Goal: Information Seeking & Learning: Learn about a topic

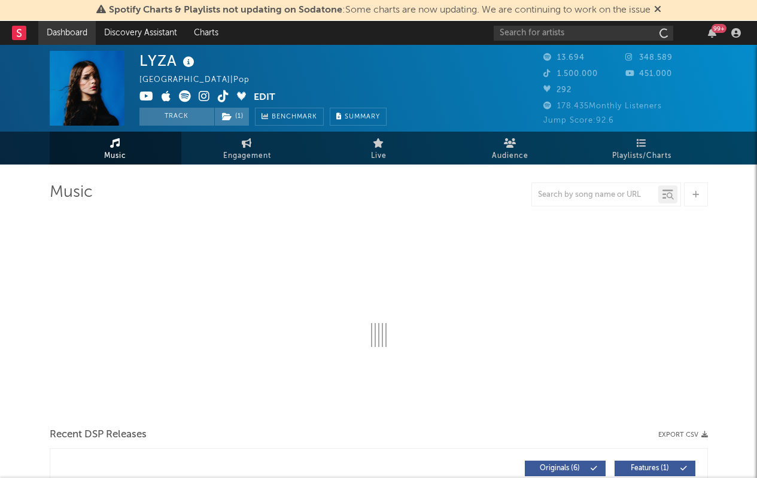
click at [72, 37] on link "Dashboard" at bounding box center [66, 33] width 57 height 24
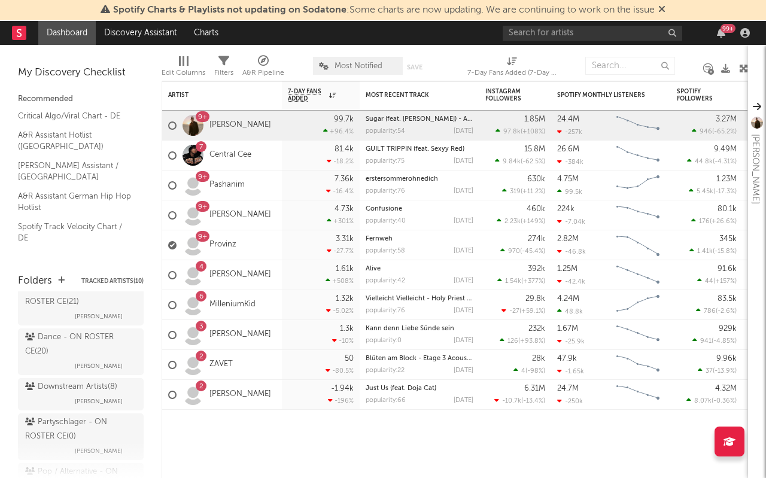
scroll to position [60, 0]
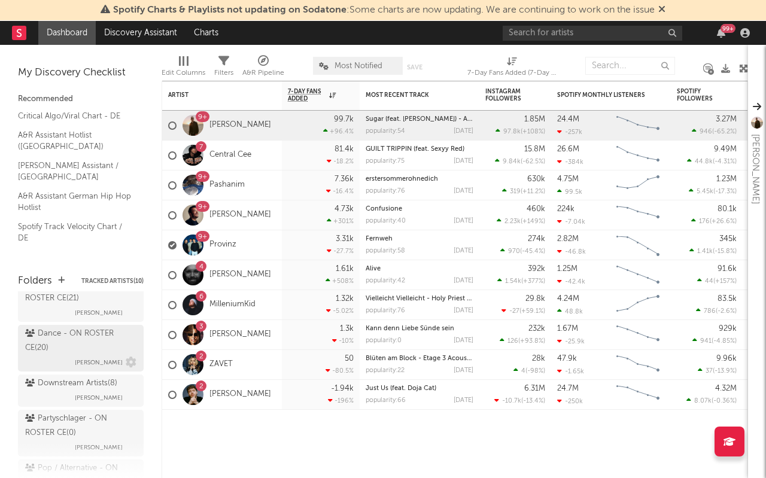
click at [65, 349] on div "Dance - ON ROSTER CE ( 20 )" at bounding box center [79, 341] width 108 height 29
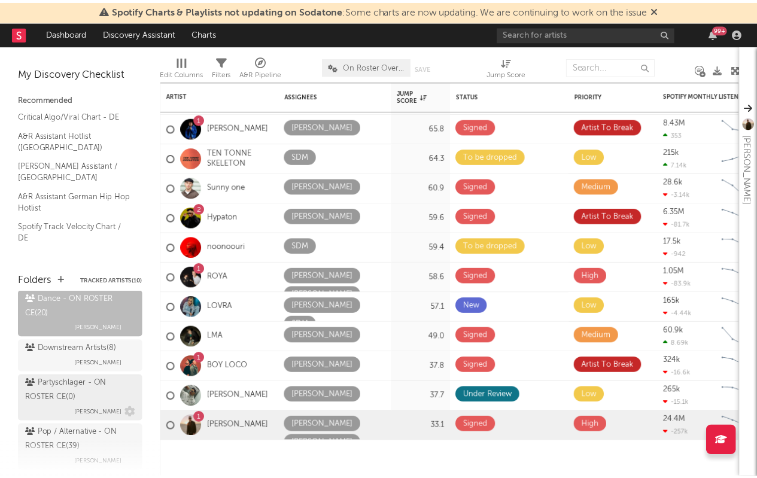
scroll to position [124, 0]
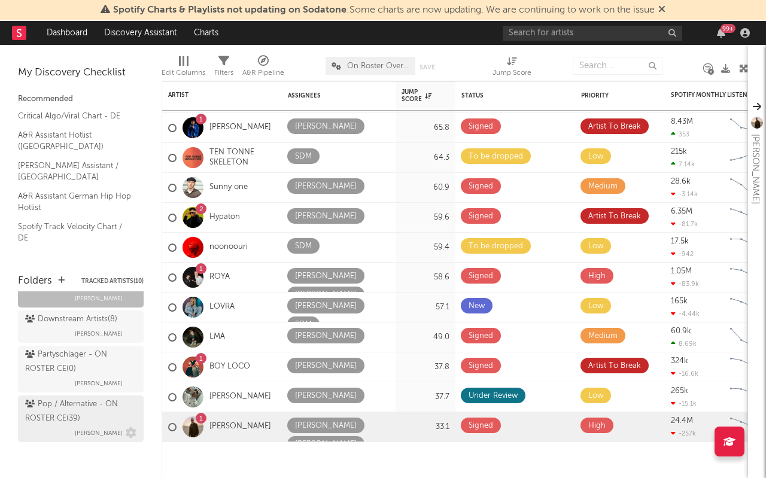
click at [74, 409] on div "Pop / Alternative - ON ROSTER CE ( 39 )" at bounding box center [79, 412] width 108 height 29
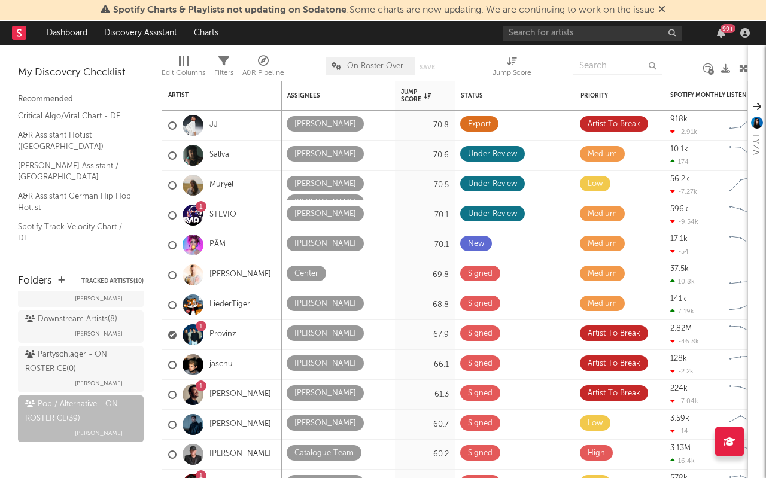
click at [220, 333] on link "Provinz" at bounding box center [223, 335] width 27 height 10
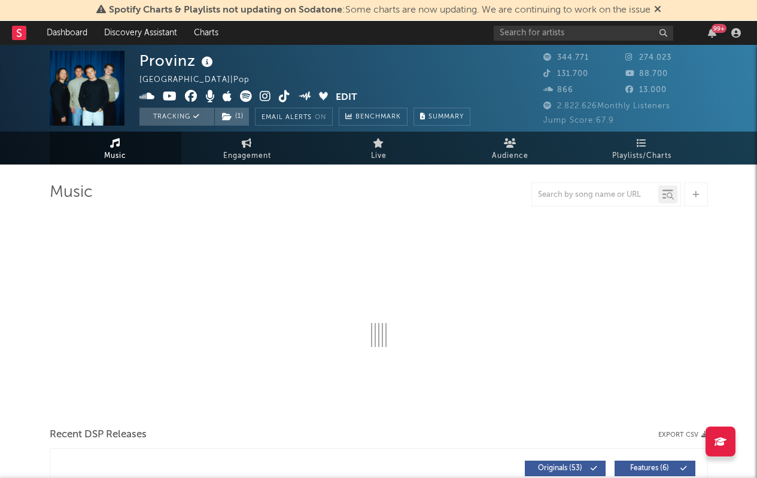
select select "6m"
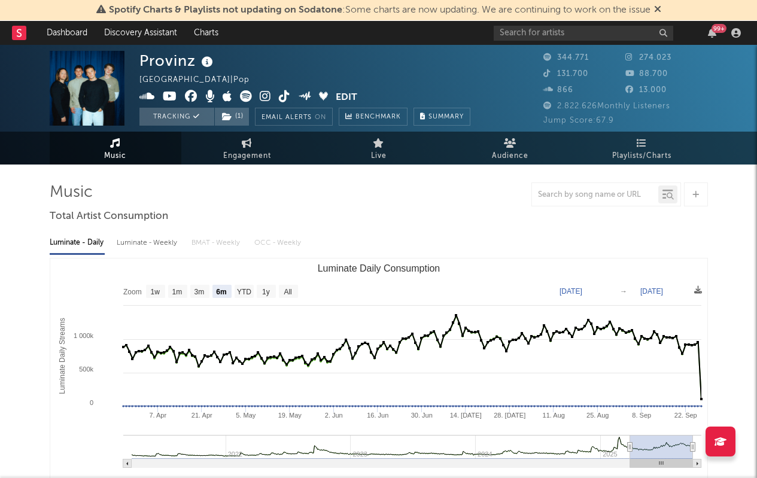
select select "6m"
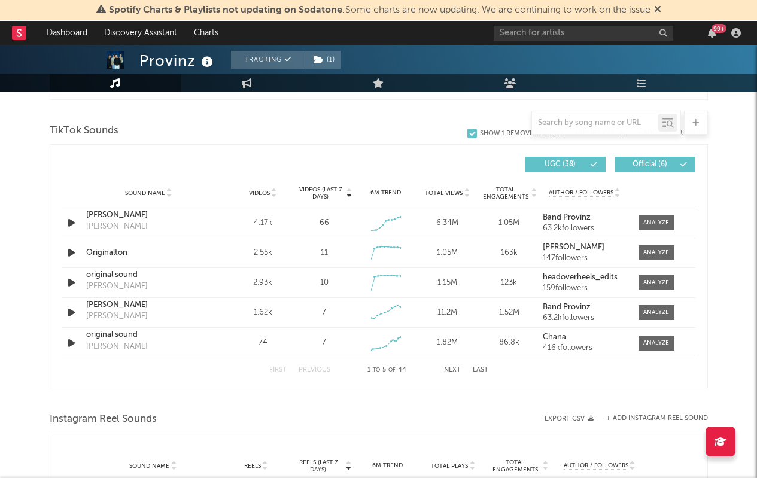
scroll to position [795, 0]
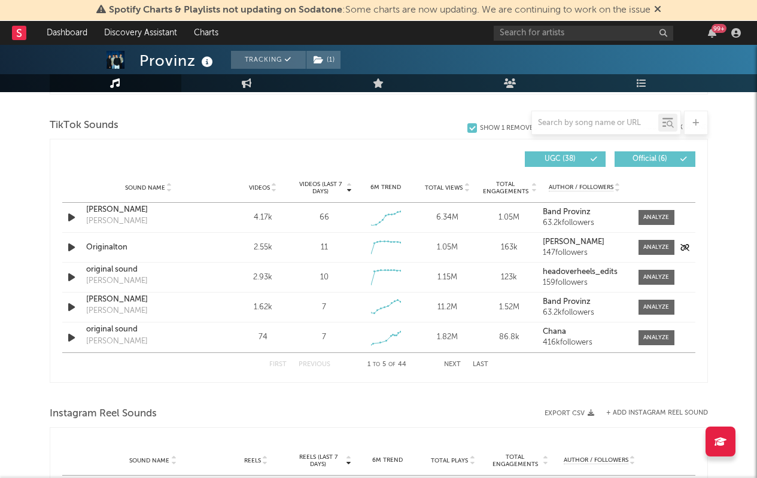
click at [115, 249] on div "Originalton" at bounding box center [148, 248] width 125 height 12
click at [653, 247] on div at bounding box center [657, 247] width 26 height 9
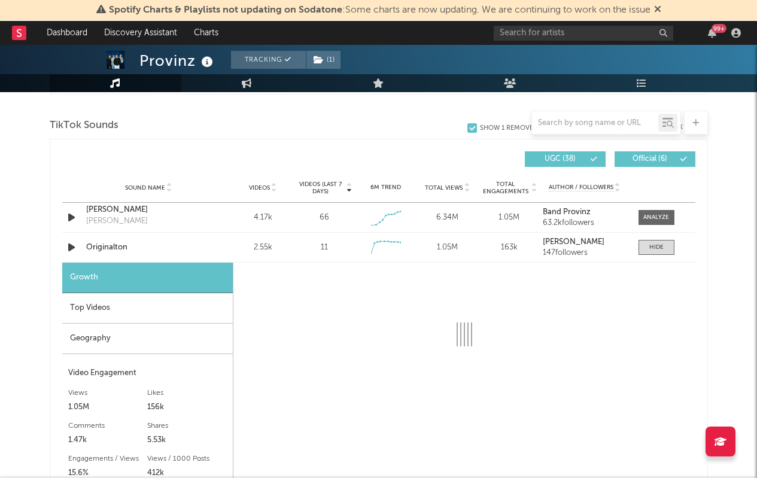
select select "1w"
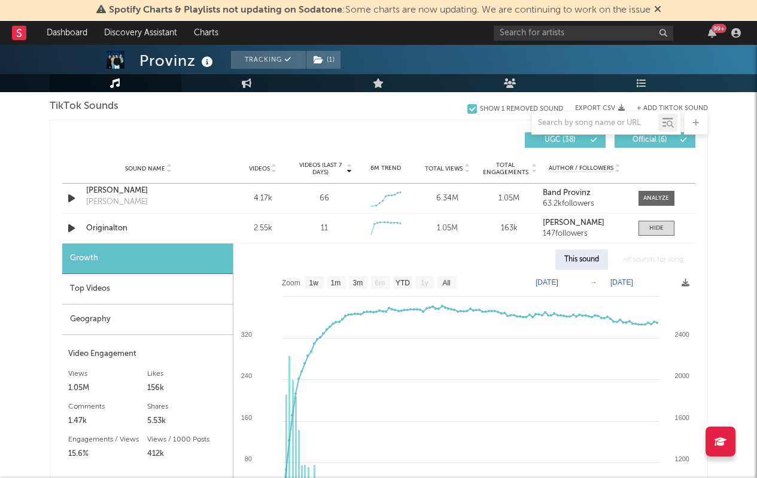
scroll to position [819, 0]
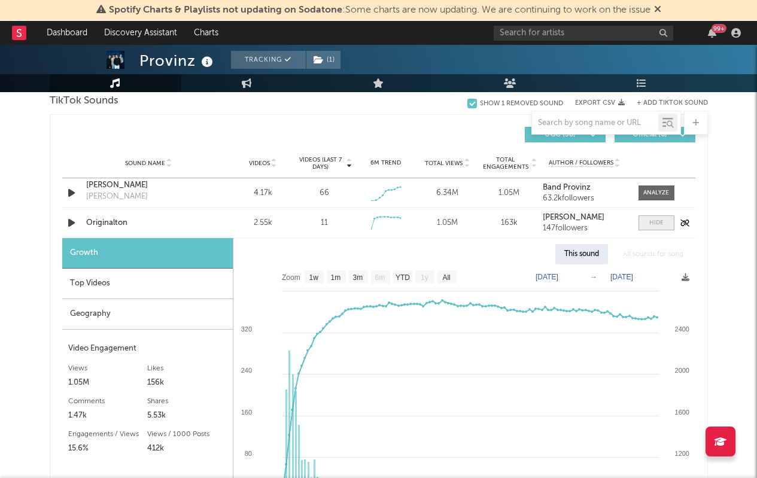
click at [656, 227] on span at bounding box center [657, 223] width 36 height 15
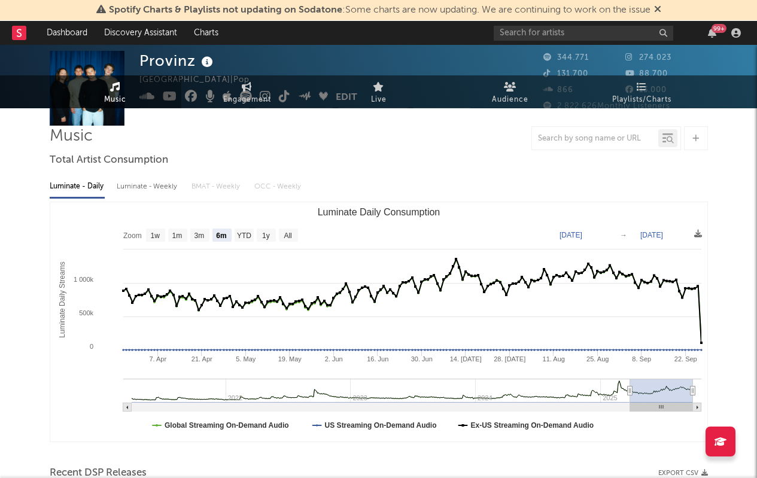
scroll to position [0, 0]
